Goal: Task Accomplishment & Management: Manage account settings

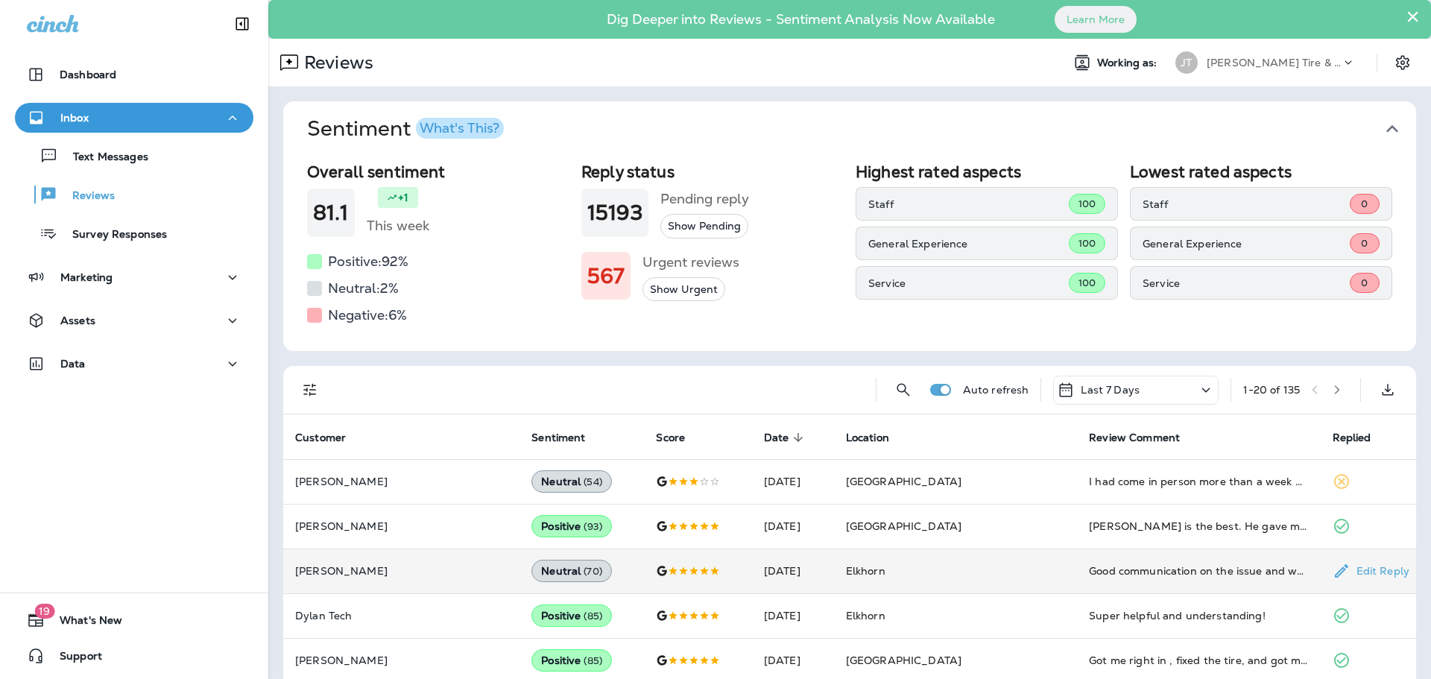
click at [972, 579] on td "Elkhorn" at bounding box center [955, 570] width 243 height 45
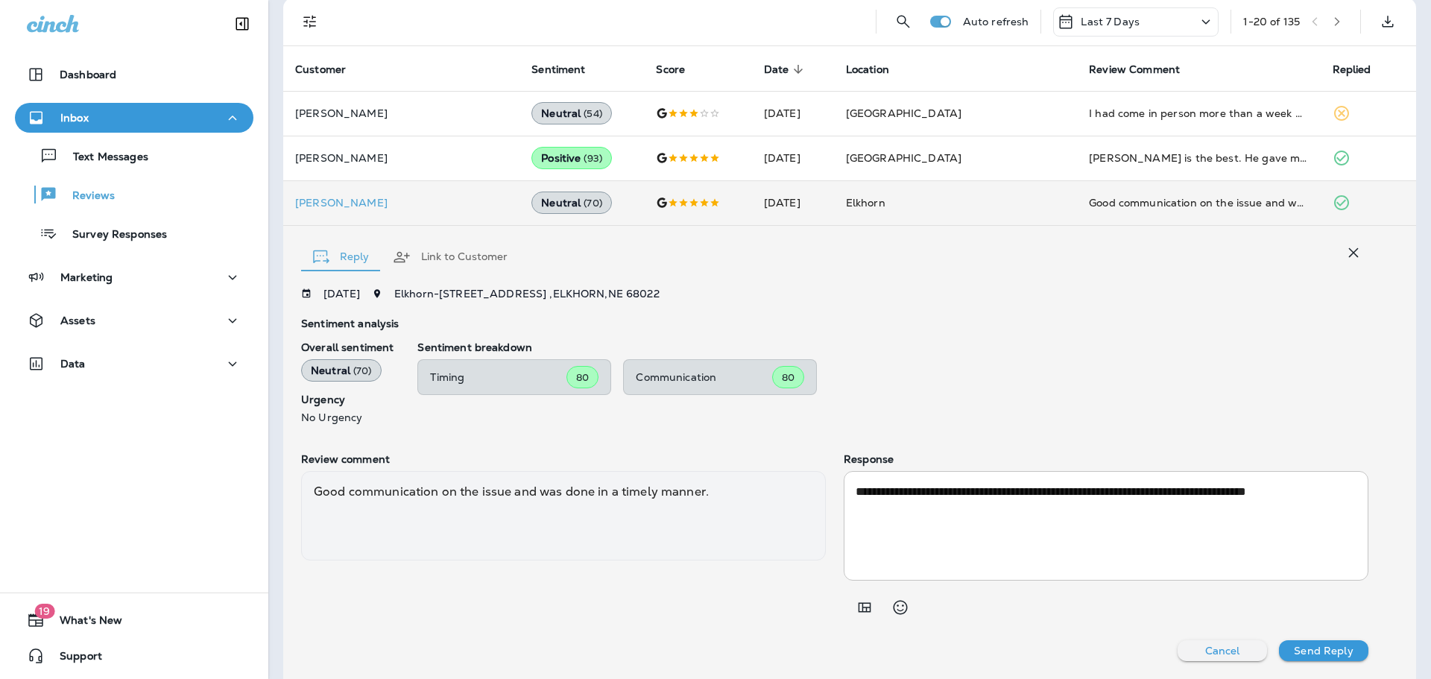
scroll to position [367, 0]
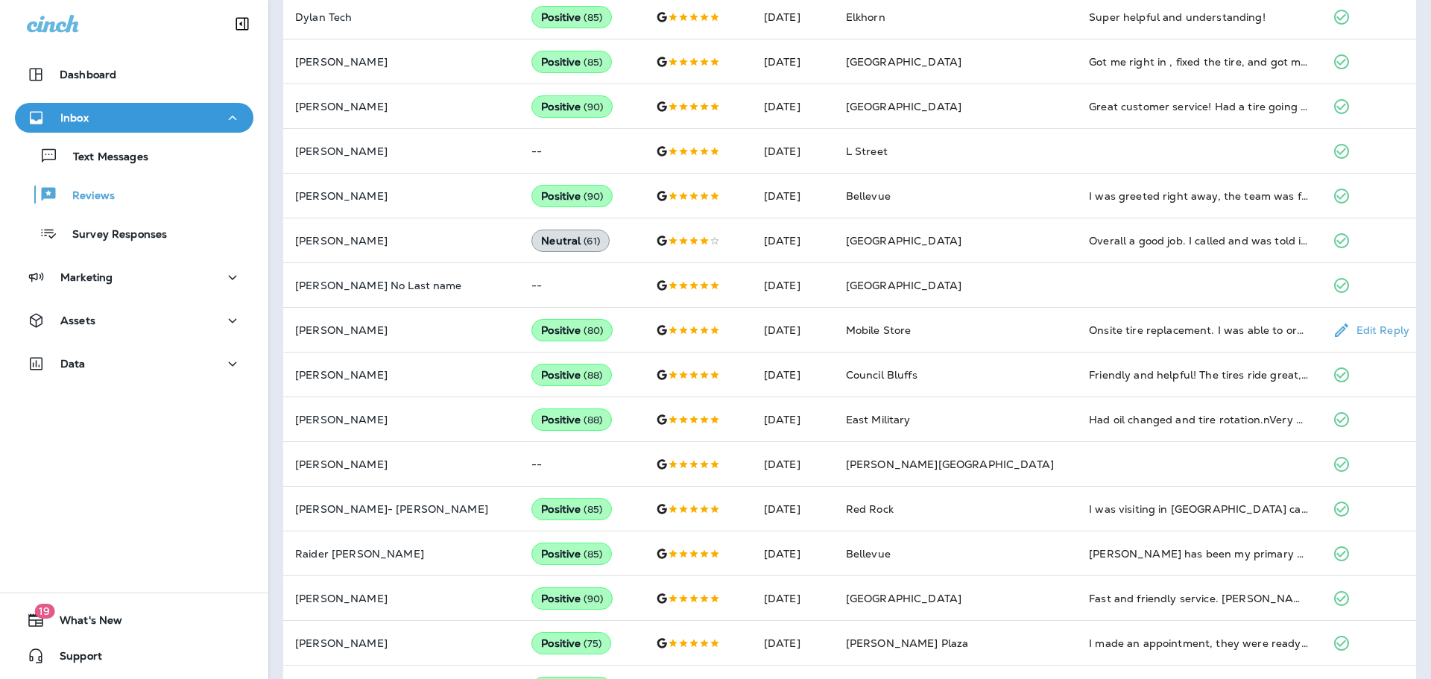
scroll to position [390, 0]
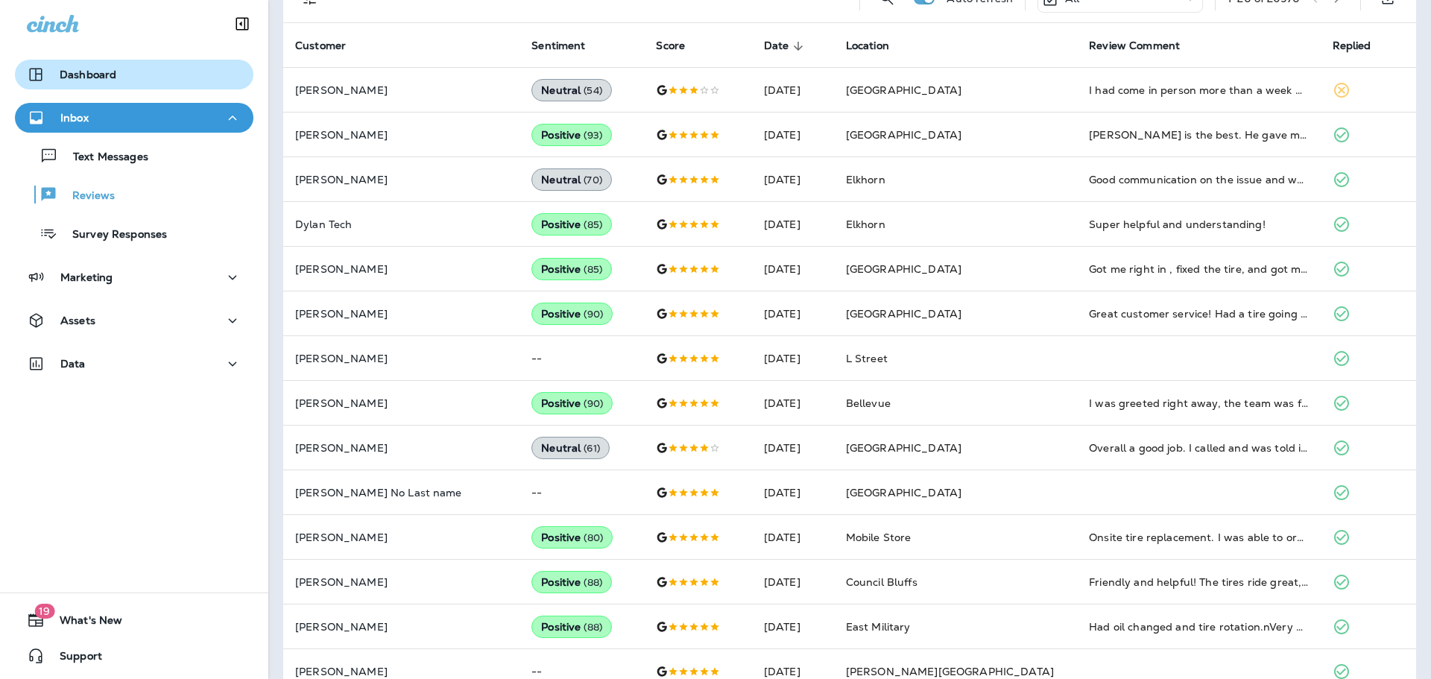
click at [114, 65] on button "Dashboard" at bounding box center [134, 75] width 238 height 30
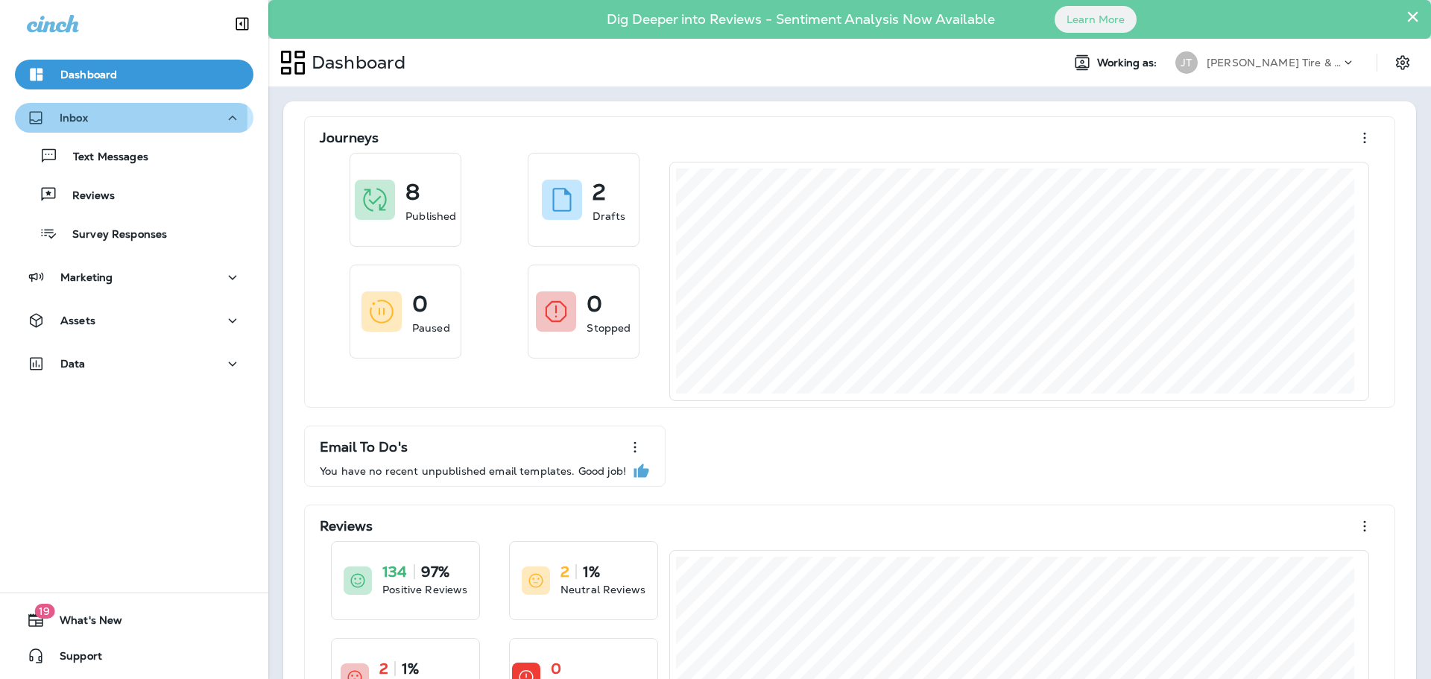
click at [83, 118] on p "Inbox" at bounding box center [74, 118] width 28 height 12
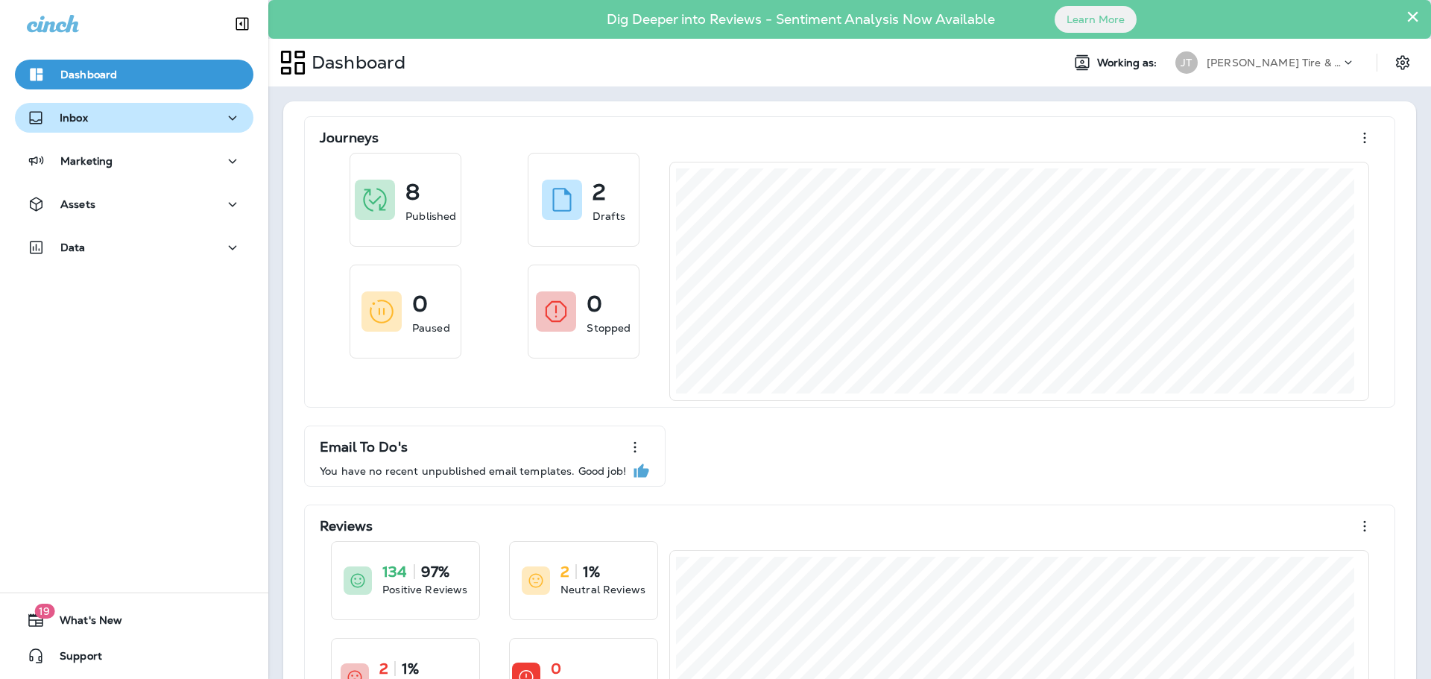
click at [102, 115] on div "Inbox" at bounding box center [134, 118] width 215 height 19
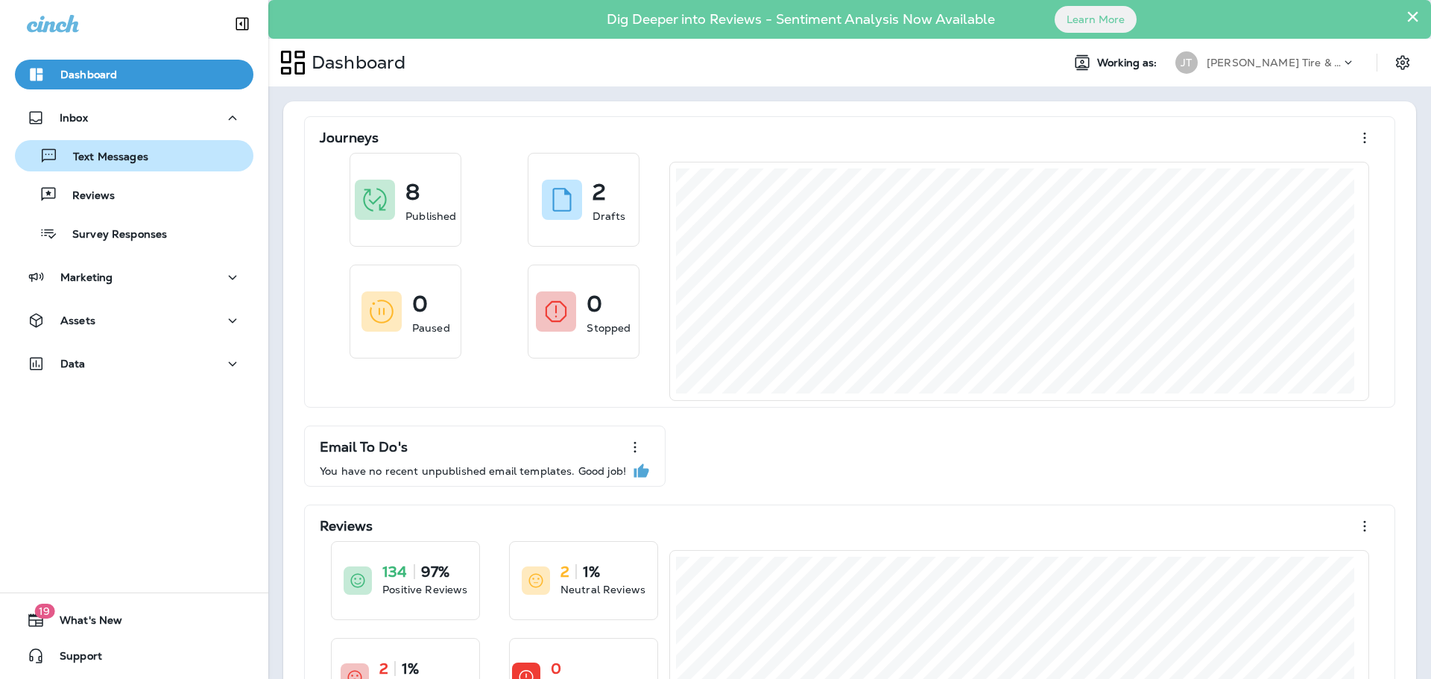
click at [114, 168] on button "Text Messages" at bounding box center [134, 155] width 238 height 31
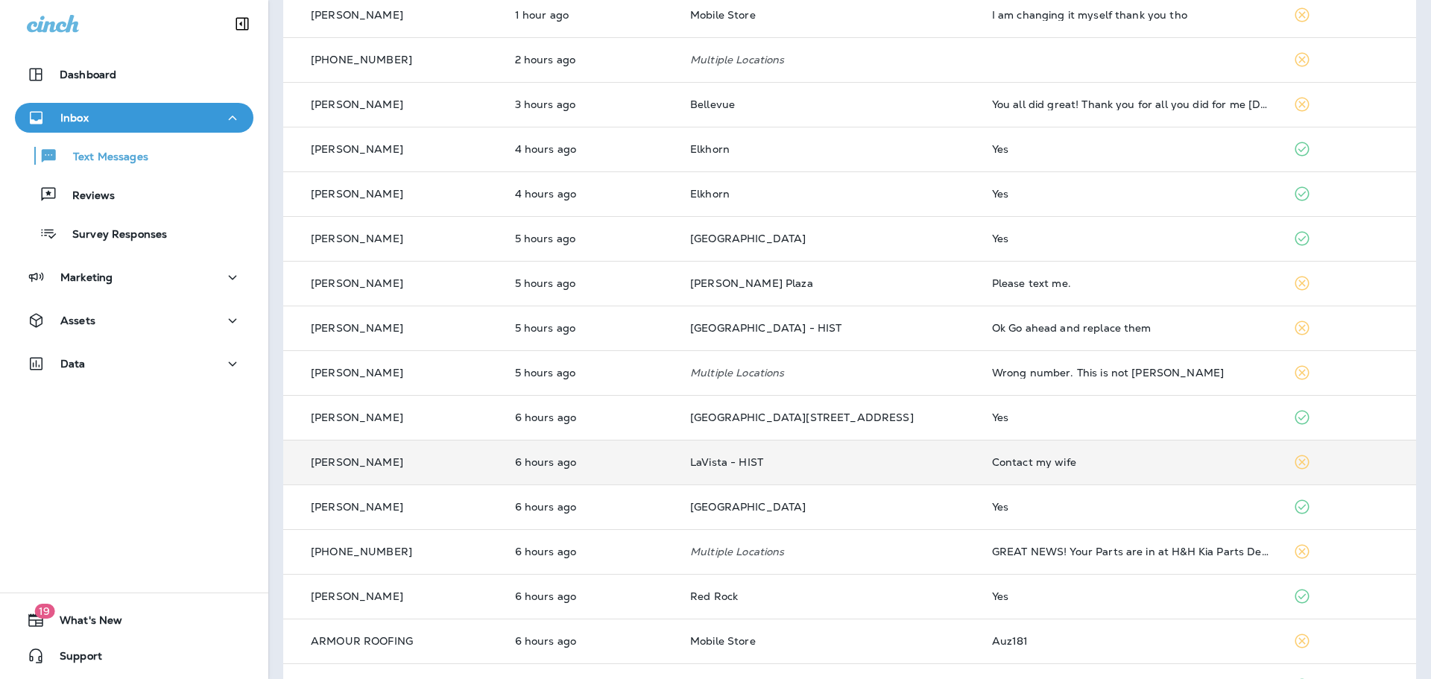
scroll to position [447, 0]
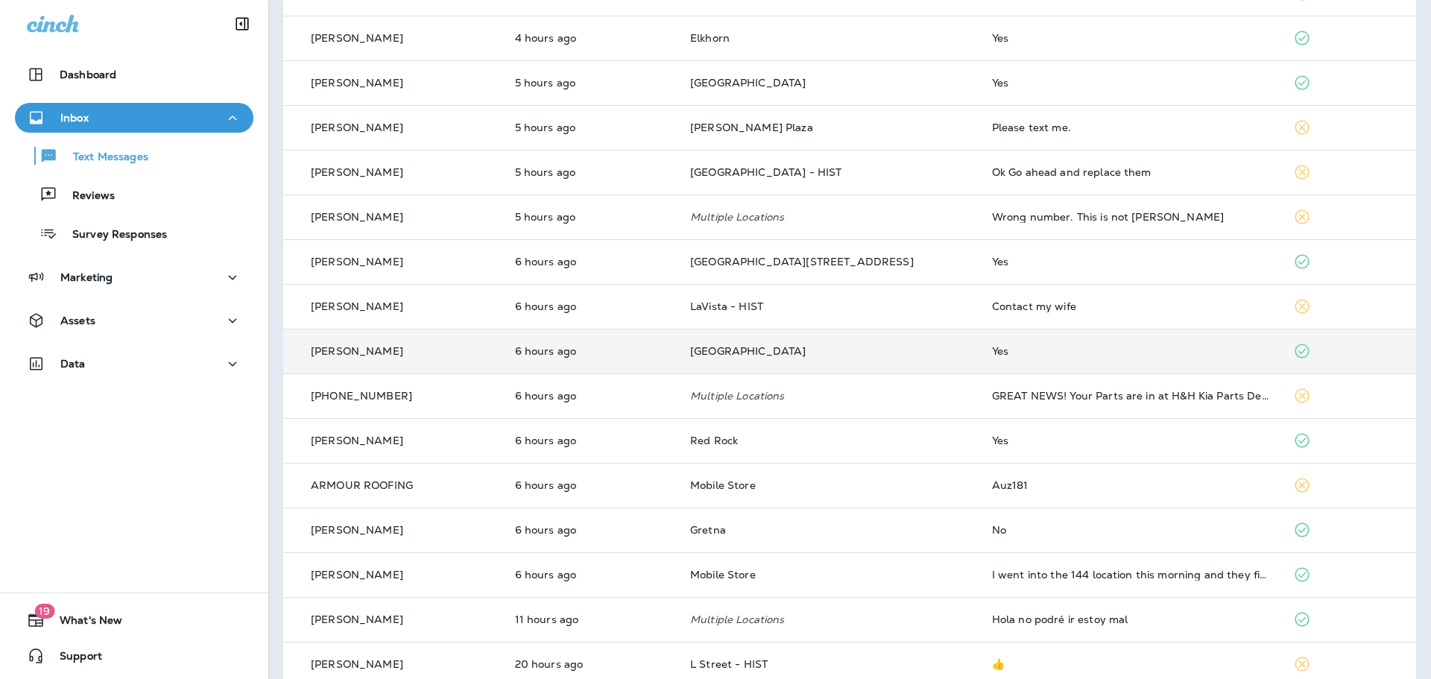
click at [873, 334] on td "[GEOGRAPHIC_DATA]" at bounding box center [829, 351] width 302 height 45
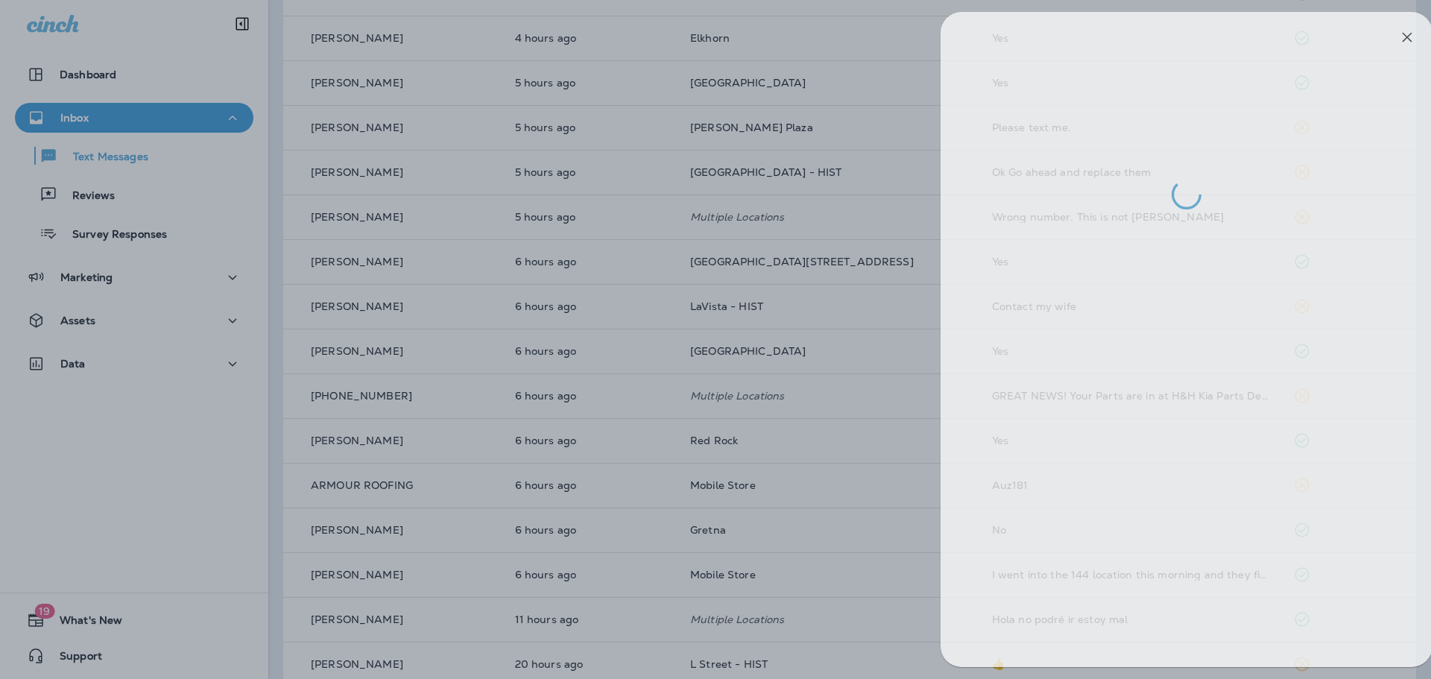
click at [873, 308] on div at bounding box center [736, 339] width 1431 height 679
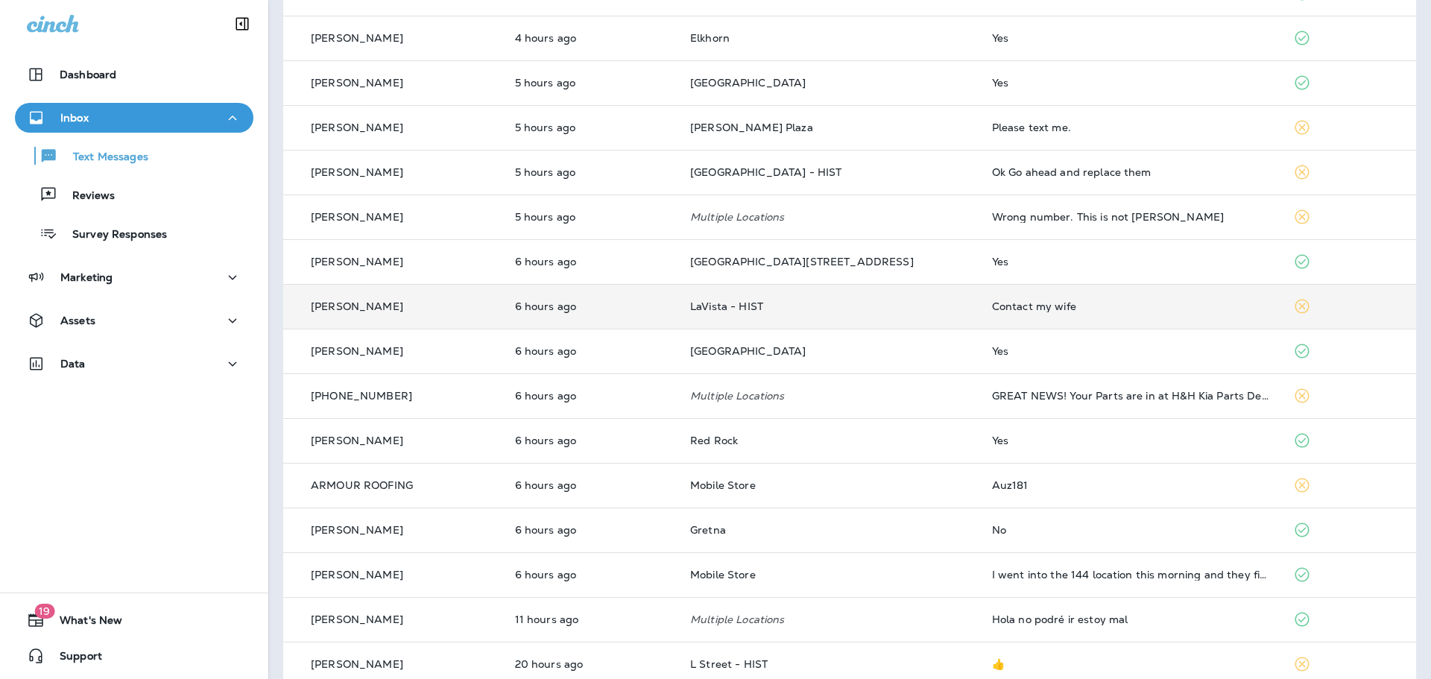
click at [980, 317] on td "Contact my wife" at bounding box center [1131, 306] width 302 height 45
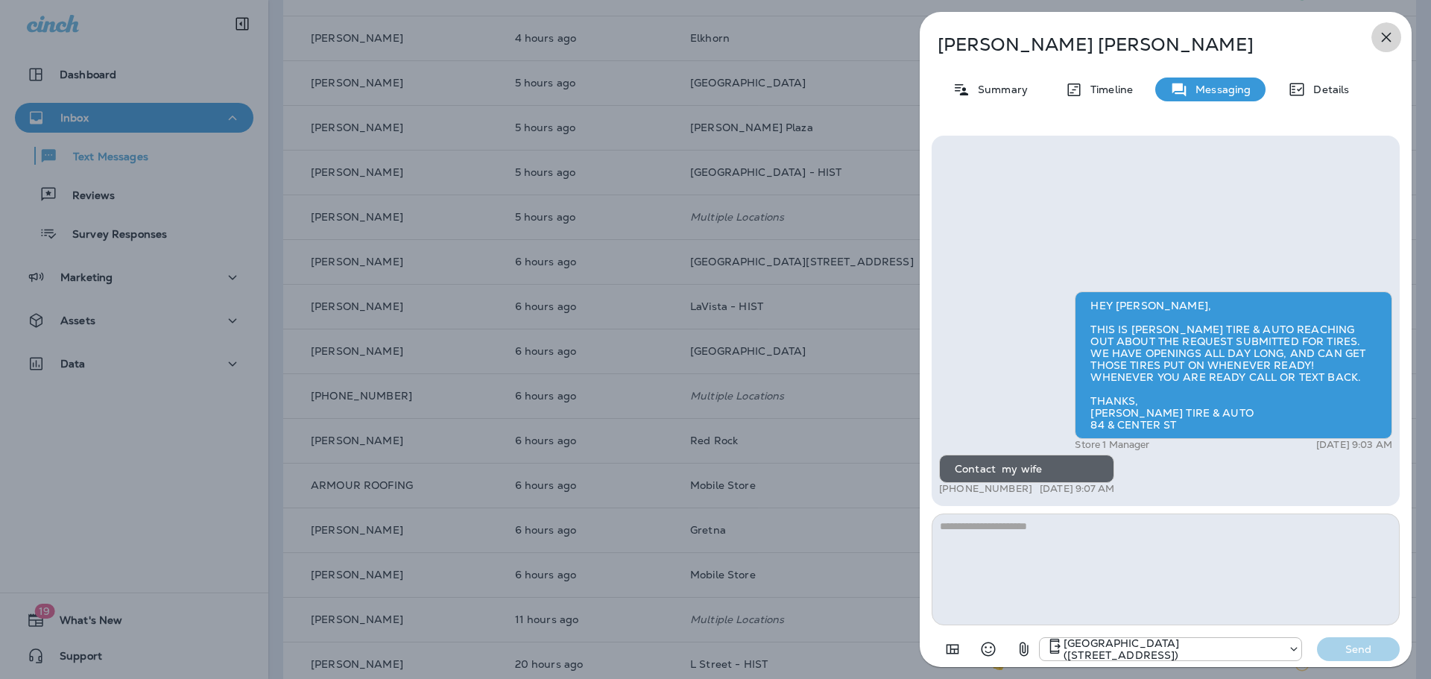
click at [1383, 36] on icon "button" at bounding box center [1386, 37] width 18 height 18
